Goal: Navigation & Orientation: Find specific page/section

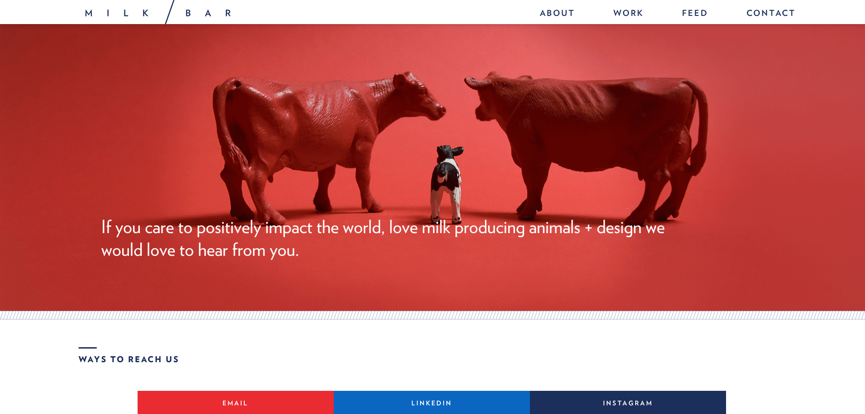
scroll to position [1629, 0]
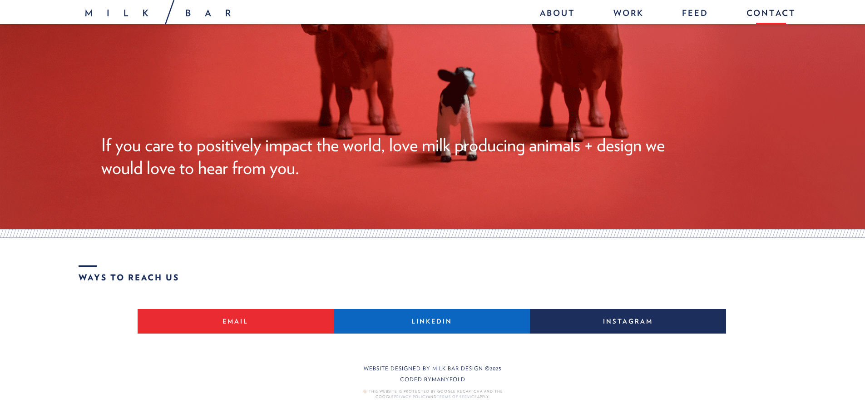
click at [773, 17] on link "Contact" at bounding box center [766, 15] width 59 height 20
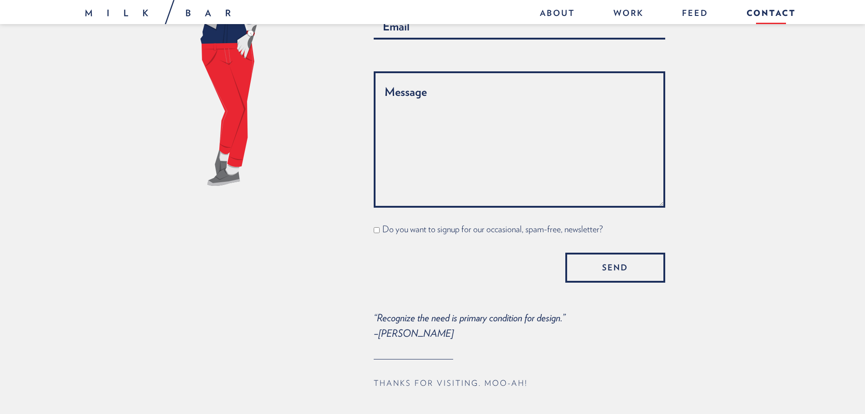
scroll to position [363, 0]
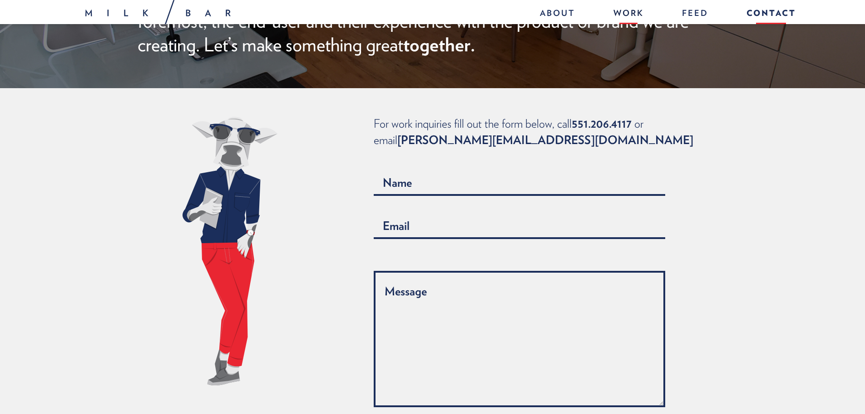
click at [632, 16] on link "Work" at bounding box center [628, 15] width 49 height 20
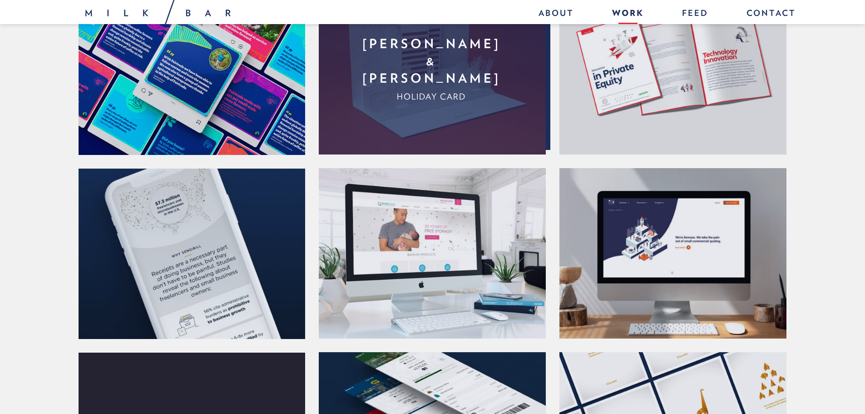
scroll to position [590, 0]
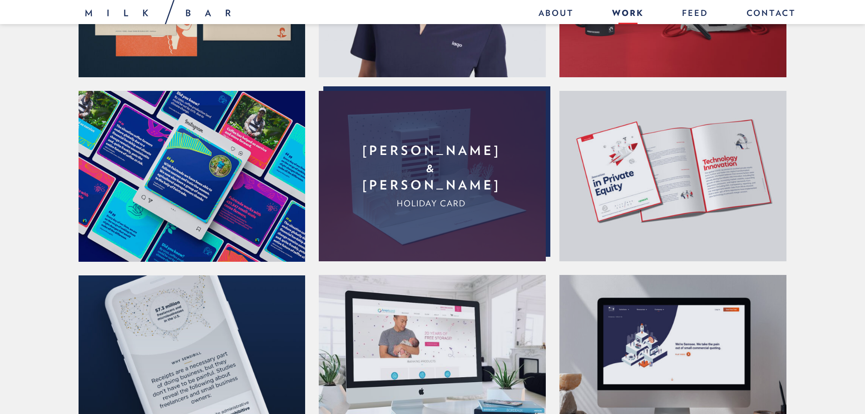
click at [353, 149] on link "[PERSON_NAME] & [PERSON_NAME] Holiday Card" at bounding box center [431, 176] width 225 height 170
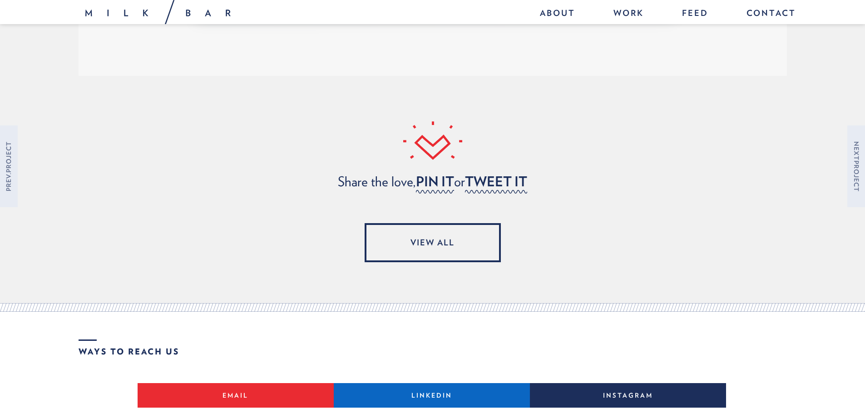
scroll to position [4401, 0]
